Goal: Task Accomplishment & Management: Use online tool/utility

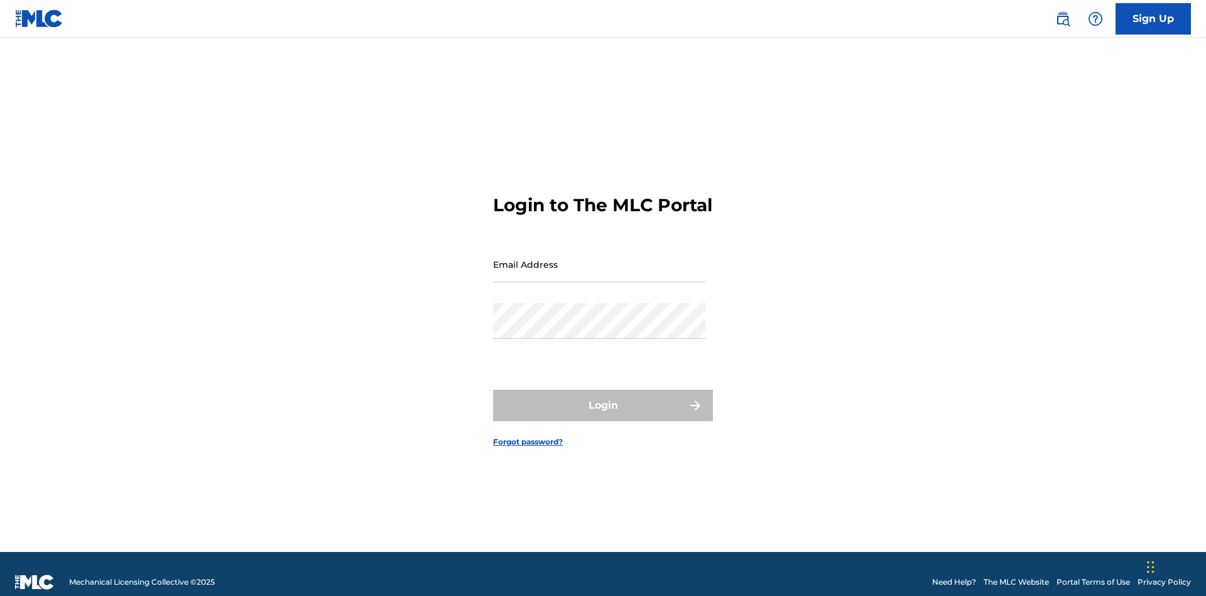
scroll to position [16, 0]
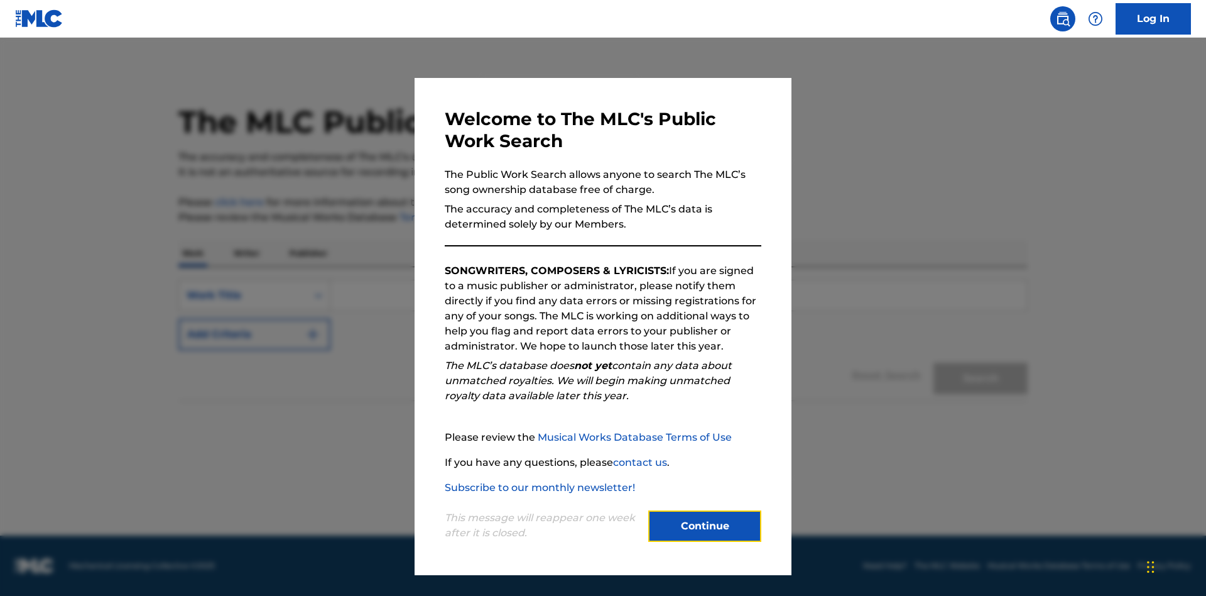
click at [705, 526] on button "Continue" at bounding box center [704, 525] width 113 height 31
click at [243, 295] on div "Work Title" at bounding box center [243, 295] width 113 height 15
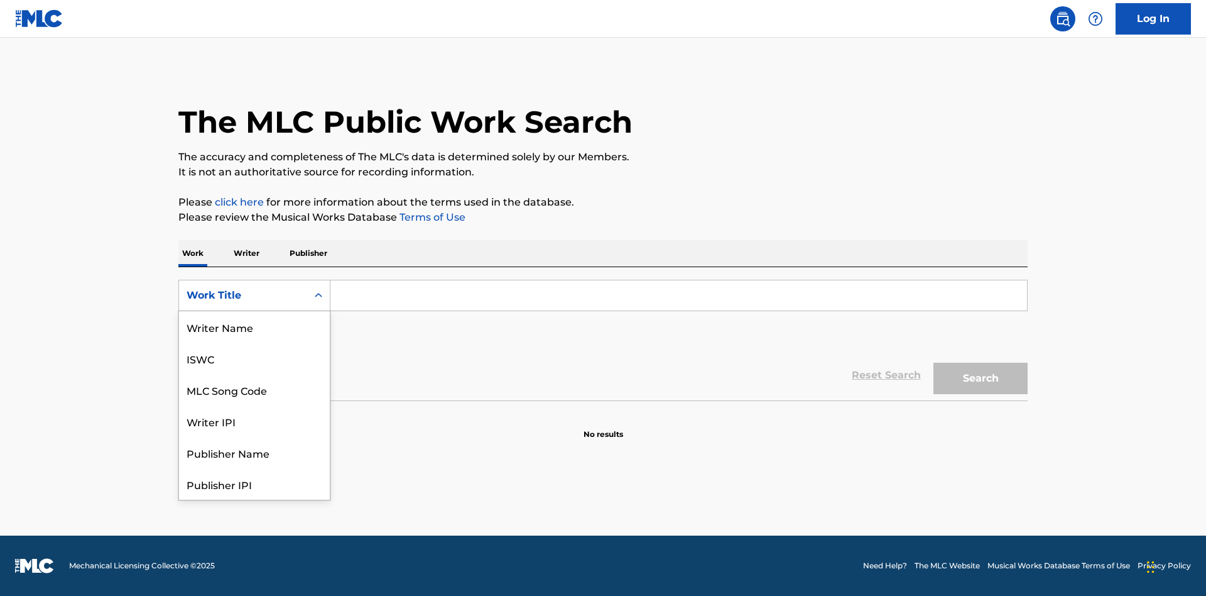
click at [254, 374] on div "MLC Song Code" at bounding box center [254, 389] width 151 height 31
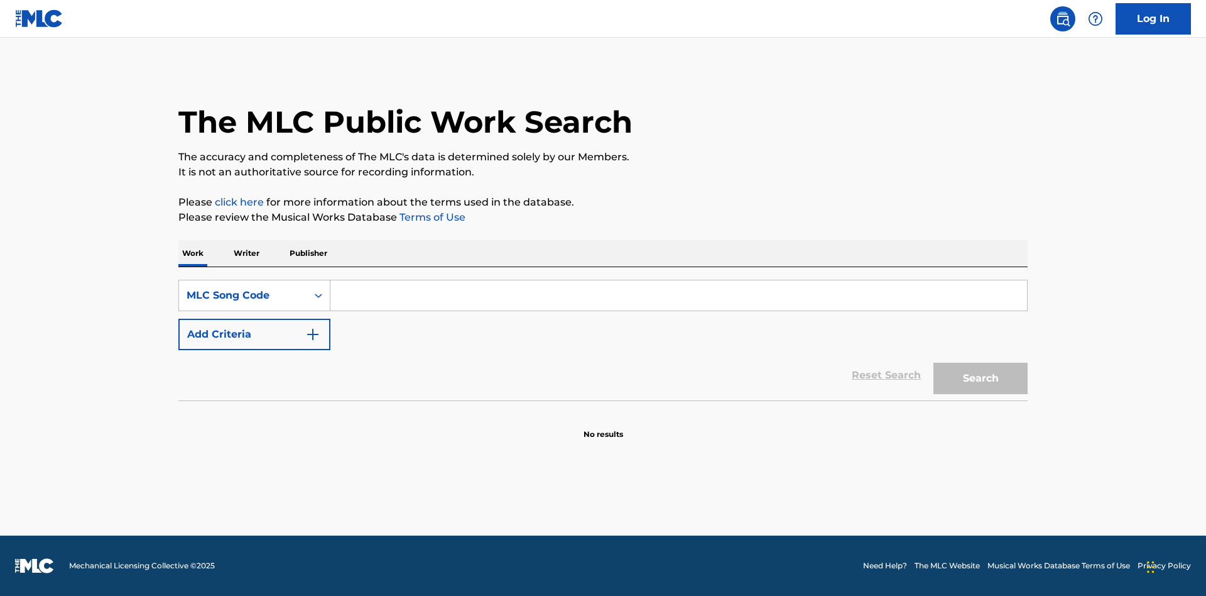
click at [679, 295] on input "Search Form" at bounding box center [679, 295] width 697 height 30
click at [981, 378] on button "Search" at bounding box center [981, 378] width 94 height 31
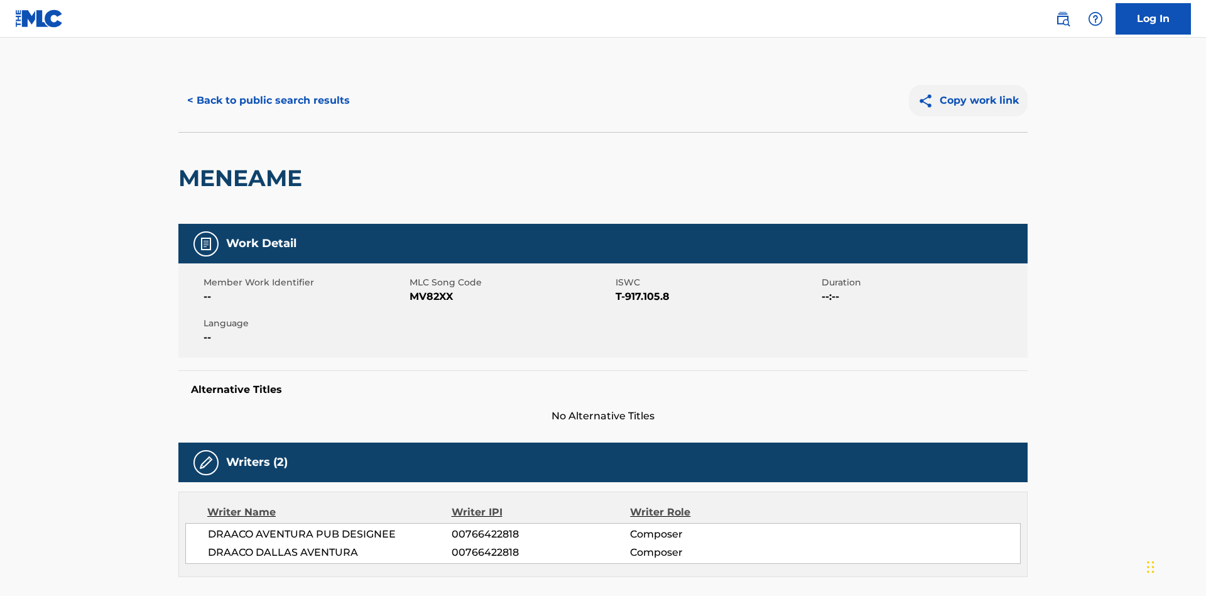
click at [969, 91] on button "Copy work link" at bounding box center [968, 100] width 119 height 31
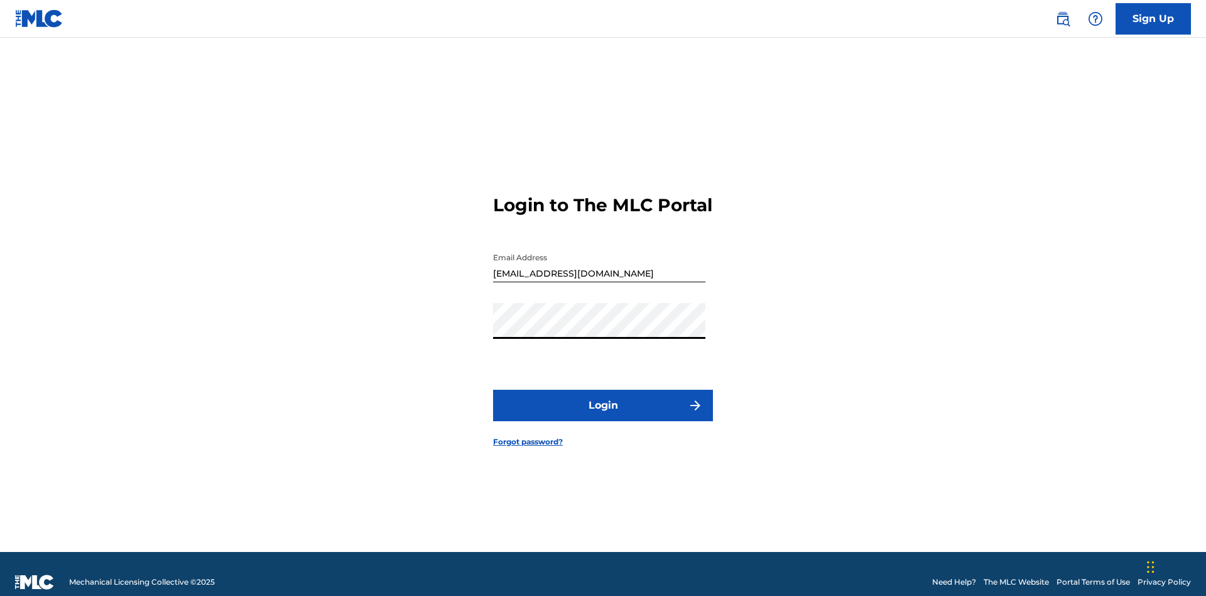
scroll to position [16, 0]
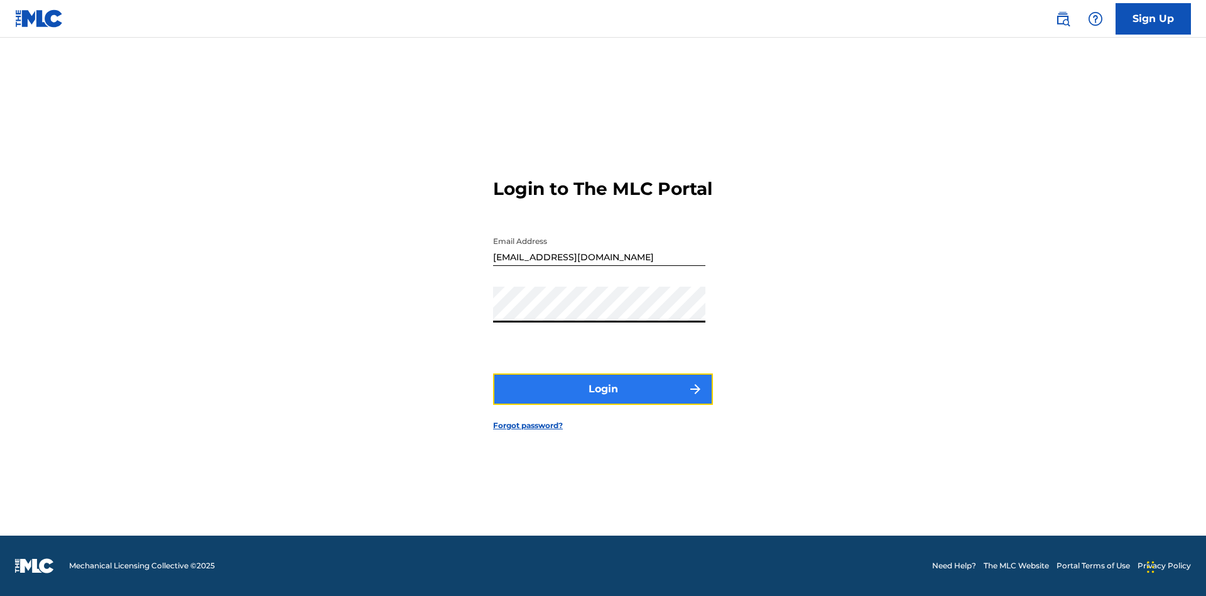
click at [603, 400] on button "Login" at bounding box center [603, 388] width 220 height 31
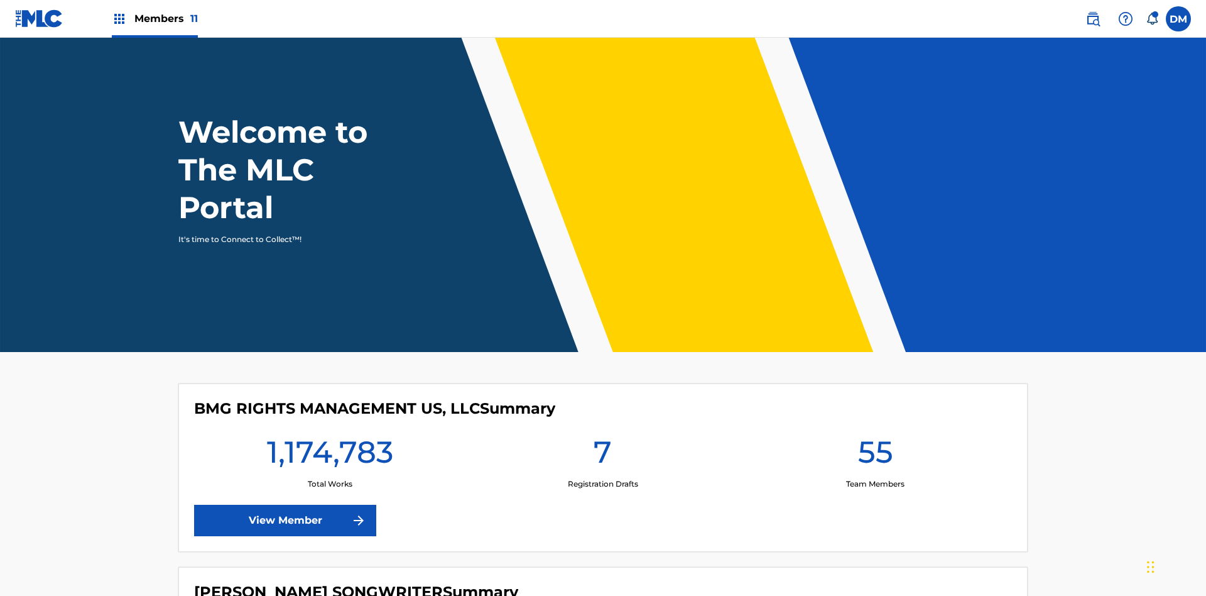
click at [155, 18] on span "Members 11" at bounding box center [165, 18] width 63 height 14
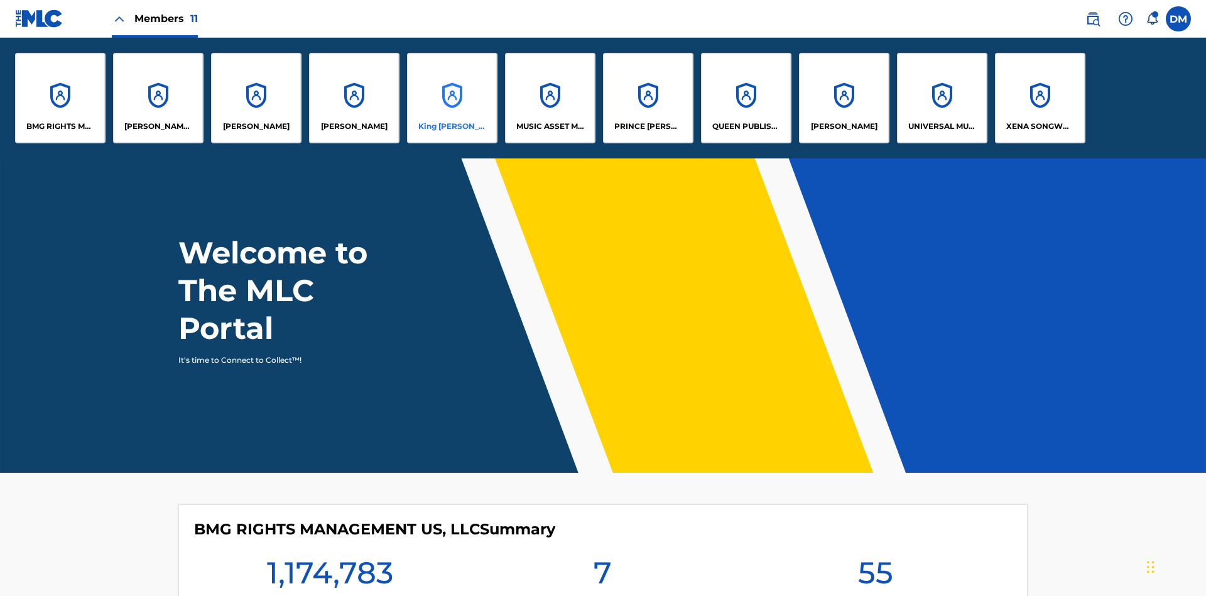
click at [452, 126] on p "King McTesterson" at bounding box center [452, 126] width 68 height 11
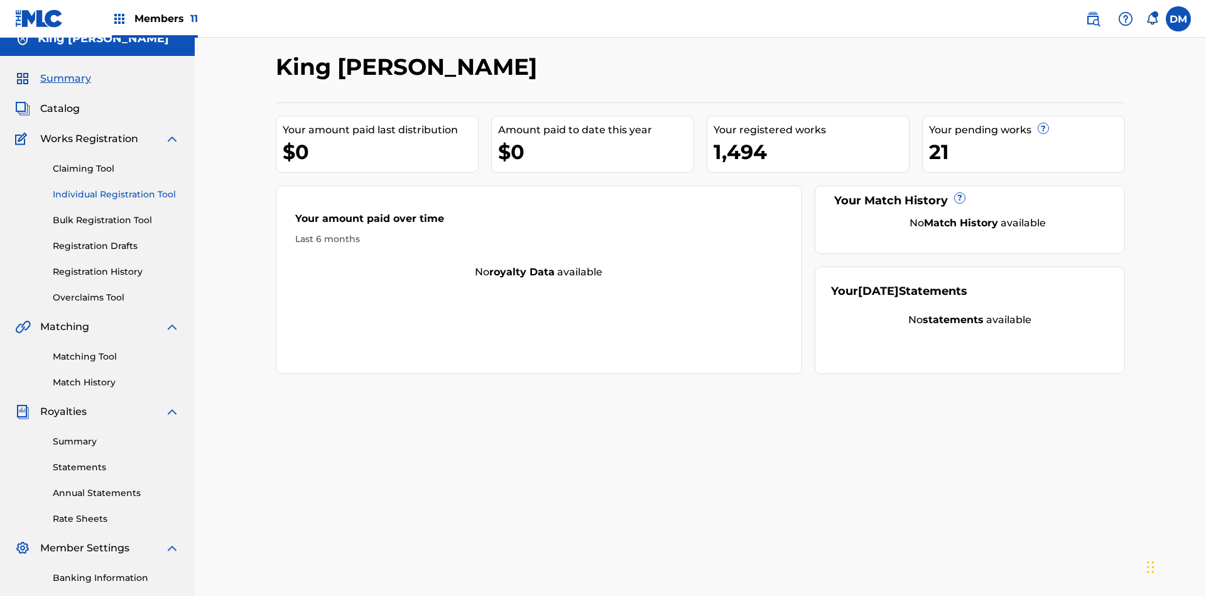
click at [116, 188] on link "Individual Registration Tool" at bounding box center [116, 194] width 127 height 13
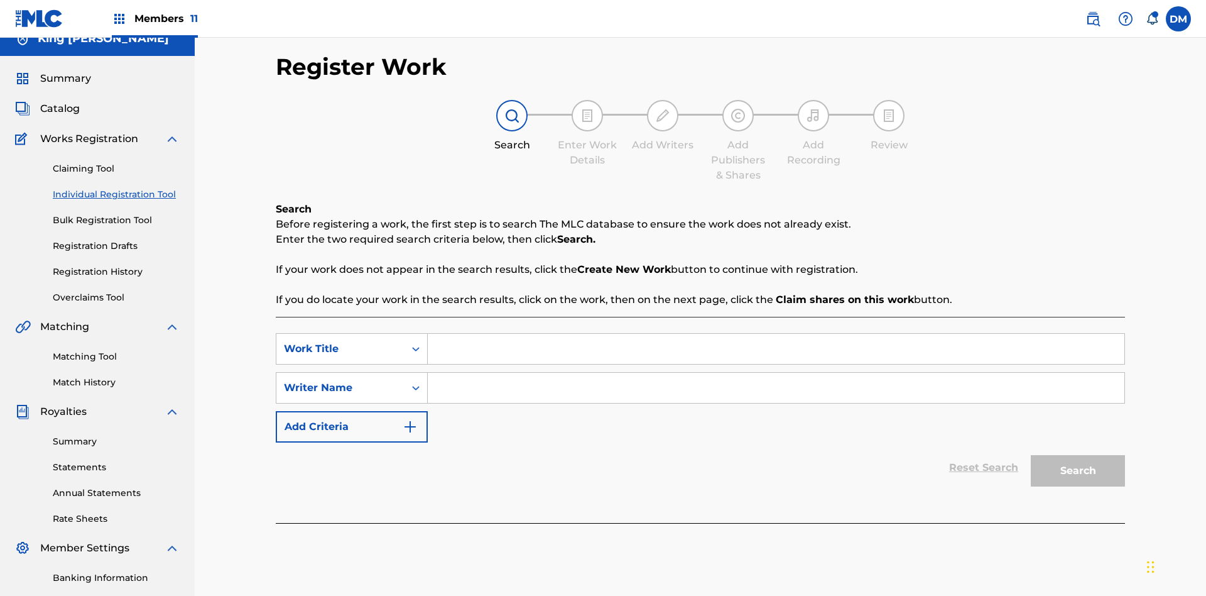
click at [776, 334] on input "Search Form" at bounding box center [776, 349] width 697 height 30
type input "Test"
click at [776, 373] on input "Search Form" at bounding box center [776, 388] width 697 height 30
click at [1078, 455] on button "Search" at bounding box center [1078, 470] width 94 height 31
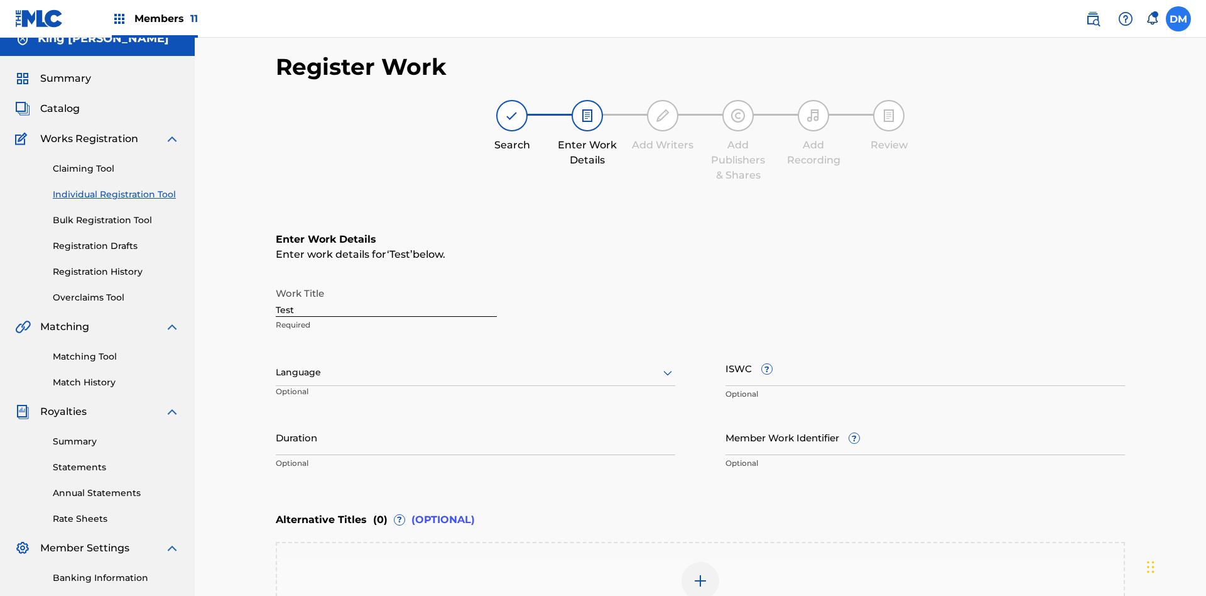
click at [386, 281] on input "Test" at bounding box center [386, 299] width 221 height 36
paste input "https://qa-portal.themlc-test.com/catalog/work/817070259"
type input "https://qa-portal.themlc-test.com/catalog/work/817070259"
click at [1179, 18] on label at bounding box center [1178, 18] width 25 height 25
click at [1179, 19] on input "DM Duke McTesterson duke.mctesterson@gmail.com Notification Preferences Profile…" at bounding box center [1179, 19] width 0 height 0
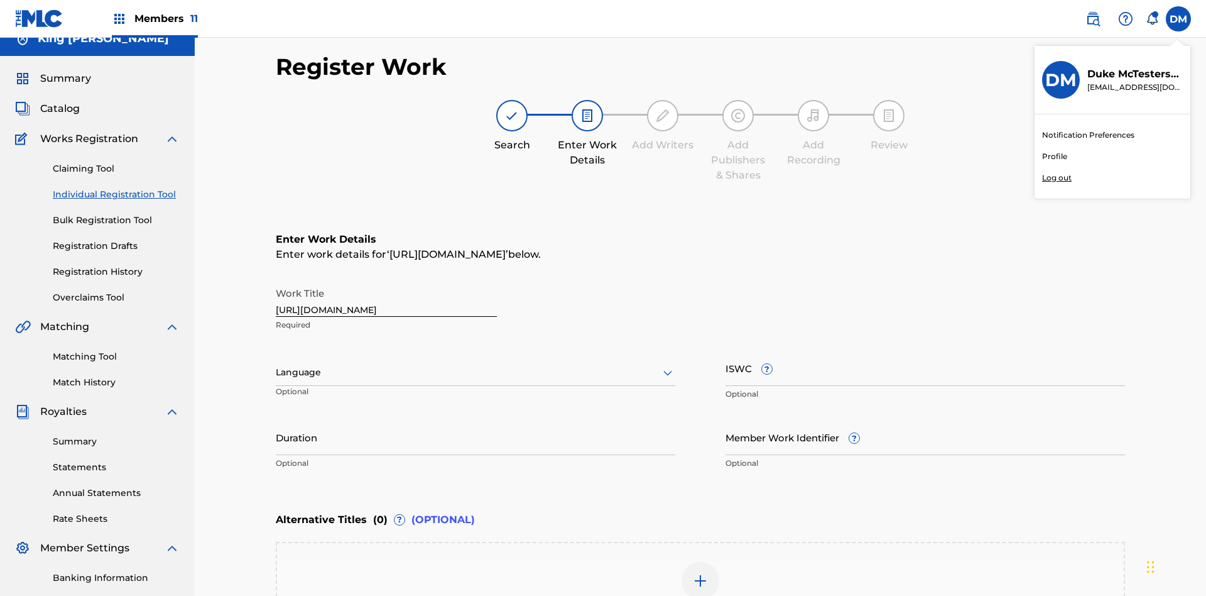
click at [1057, 178] on p "Log out" at bounding box center [1057, 177] width 30 height 11
click at [1179, 19] on input "DM Duke McTesterson duke.mctesterson@gmail.com Notification Preferences Profile…" at bounding box center [1179, 19] width 0 height 0
